Goal: Check status: Check status

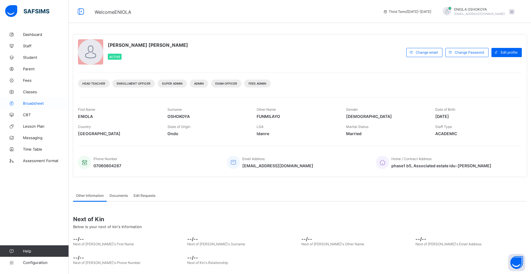
click at [33, 105] on span "Broadsheet" at bounding box center [46, 103] width 46 height 5
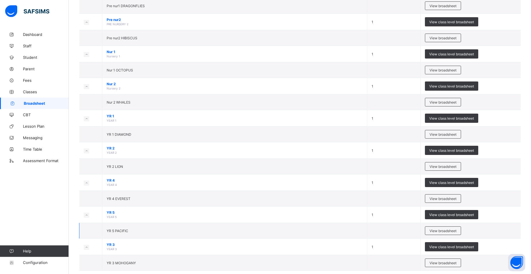
scroll to position [113, 0]
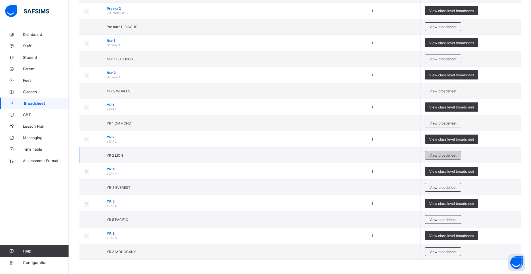
click at [437, 155] on span "View broadsheet" at bounding box center [442, 155] width 27 height 4
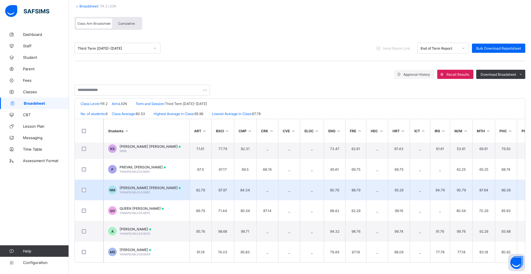
scroll to position [9, 0]
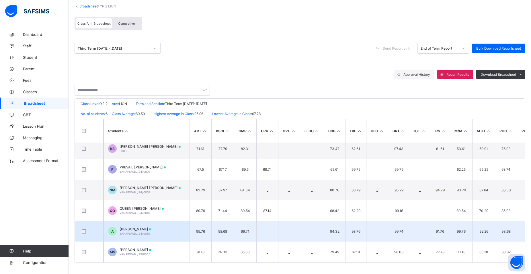
click at [151, 227] on span "[PERSON_NAME]" at bounding box center [135, 229] width 32 height 4
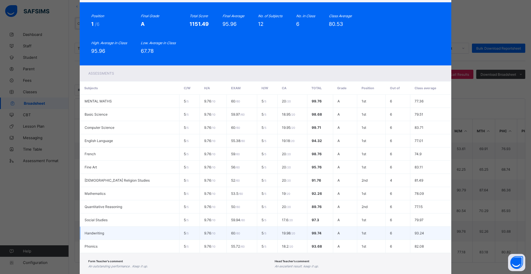
scroll to position [78, 0]
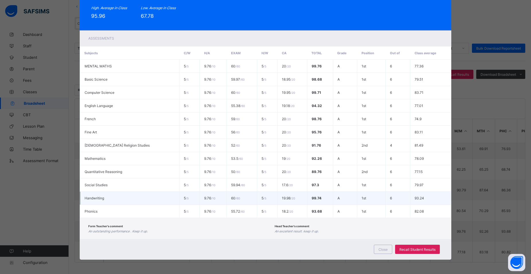
drag, startPoint x: 164, startPoint y: 200, endPoint x: 160, endPoint y: 203, distance: 4.7
click at [179, 203] on td "5 / 5" at bounding box center [189, 197] width 20 height 13
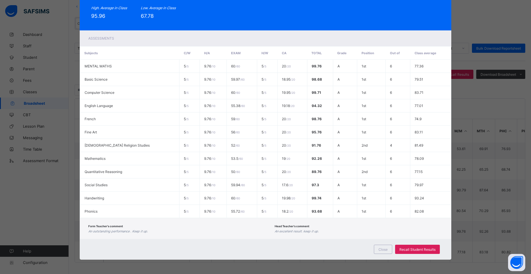
drag, startPoint x: 73, startPoint y: 68, endPoint x: 69, endPoint y: 80, distance: 12.5
click at [78, 70] on div "A YANAPS/ABJ/24/0019 [PERSON_NAME] OGWUCHE YR 2 LION Approved End of Term Repor…" at bounding box center [265, 137] width 531 height 274
click at [381, 247] on div "Close" at bounding box center [383, 248] width 18 height 9
